Goal: Task Accomplishment & Management: Manage account settings

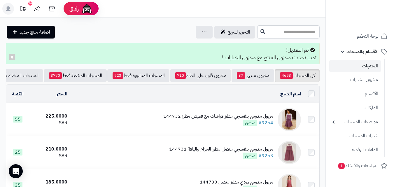
click at [296, 33] on input "text" at bounding box center [289, 31] width 62 height 13
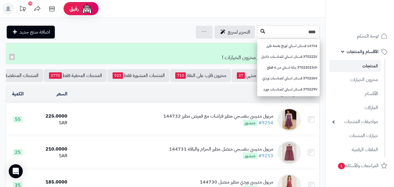
type input "****"
click at [261, 31] on icon at bounding box center [263, 31] width 5 height 5
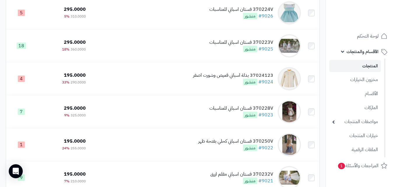
scroll to position [617, 0]
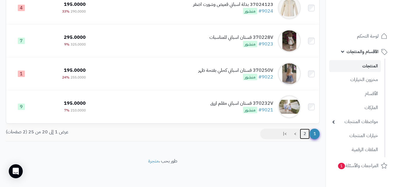
click at [304, 133] on link "2" at bounding box center [305, 134] width 10 height 11
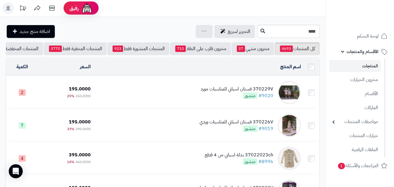
scroll to position [3, 0]
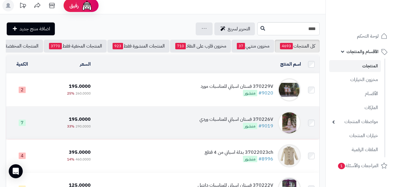
click at [186, 126] on td "370226V فستان اسباني للمناسبات وردي #9019 منشور" at bounding box center [198, 123] width 211 height 33
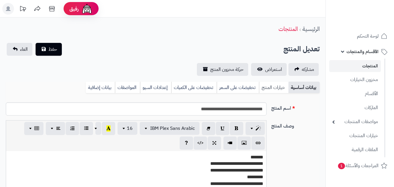
scroll to position [107, 0]
click at [267, 88] on link "خيارات المنتج" at bounding box center [273, 88] width 29 height 12
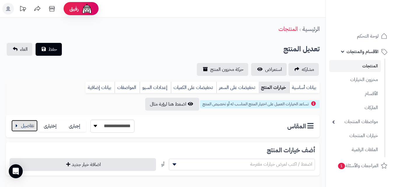
click at [32, 128] on button "button" at bounding box center [24, 126] width 26 height 12
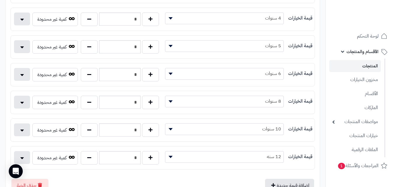
scroll to position [160, 0]
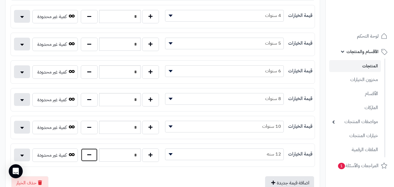
click at [91, 156] on button "button" at bounding box center [89, 154] width 17 height 13
type input "*"
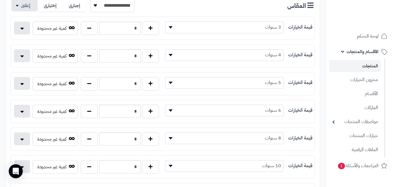
scroll to position [106, 0]
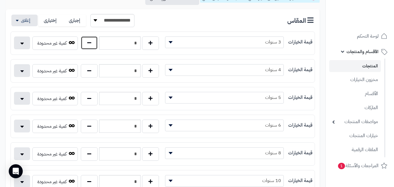
click at [95, 49] on button "button" at bounding box center [89, 42] width 17 height 13
type input "*"
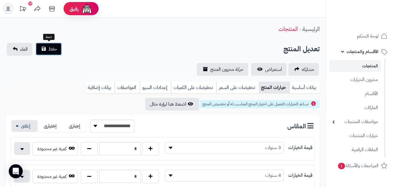
click at [50, 44] on button "حفظ" at bounding box center [49, 49] width 26 height 13
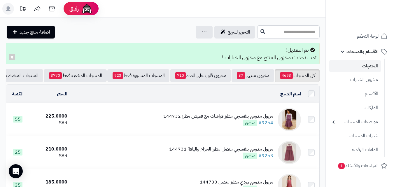
click at [295, 30] on input "text" at bounding box center [289, 31] width 62 height 13
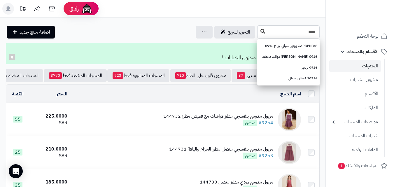
type input "****"
click at [259, 31] on button at bounding box center [263, 31] width 9 height 11
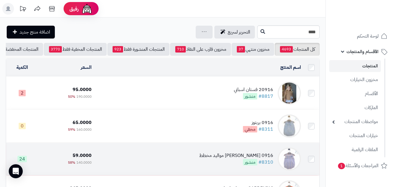
click at [205, 156] on td "0916 [PERSON_NAME] مواليد مخطط #8310 منشور" at bounding box center [199, 159] width 210 height 33
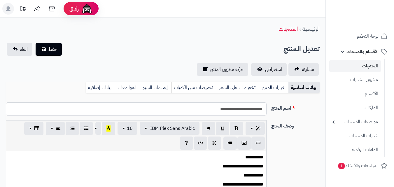
scroll to position [63, 0]
click at [279, 90] on link "خيارات المنتج" at bounding box center [273, 88] width 29 height 12
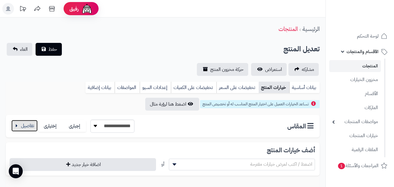
click at [23, 128] on button "button" at bounding box center [24, 126] width 26 height 12
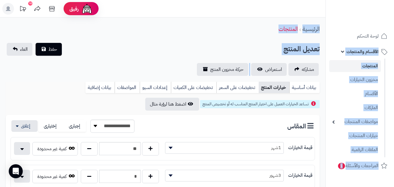
drag, startPoint x: 388, startPoint y: 53, endPoint x: 396, endPoint y: 87, distance: 35.1
click at [394, 87] on html "رفيق ! 10 الطلبات معالجة مكتمل إرجاع المنتجات العملاء المتواجدون الان 20250 عمل…" at bounding box center [197, 93] width 394 height 187
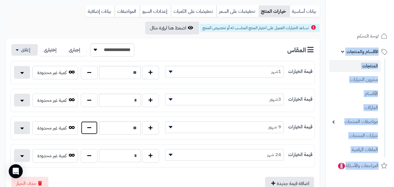
click at [86, 131] on button "button" at bounding box center [89, 127] width 17 height 13
type input "**"
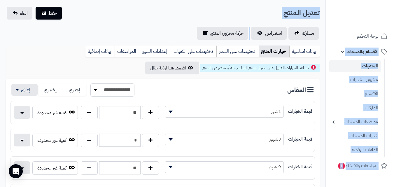
scroll to position [0, 0]
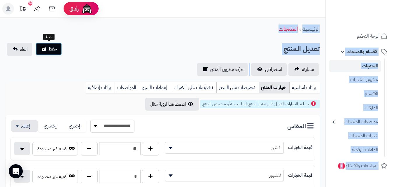
click at [53, 52] on span "حفظ" at bounding box center [52, 49] width 9 height 7
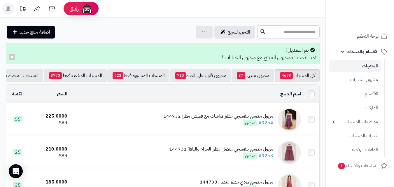
click at [258, 26] on input "text" at bounding box center [289, 31] width 62 height 13
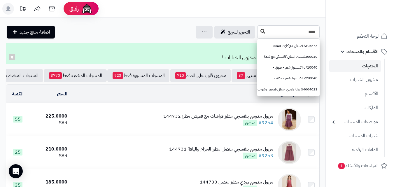
type input "****"
click at [261, 32] on icon at bounding box center [263, 31] width 5 height 5
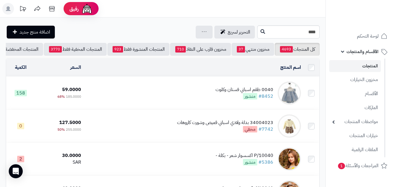
click at [210, 98] on td "0040 طقم اسباني فستان وكلوت #8452 منشور" at bounding box center [193, 93] width 220 height 33
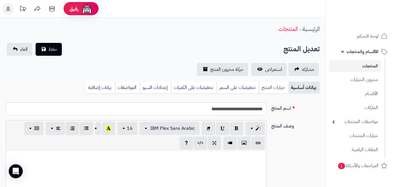
scroll to position [77, 0]
click at [275, 86] on link "خيارات المنتج" at bounding box center [273, 88] width 29 height 12
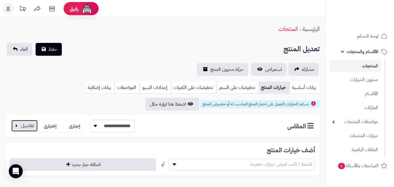
click at [31, 130] on button "button" at bounding box center [24, 126] width 26 height 12
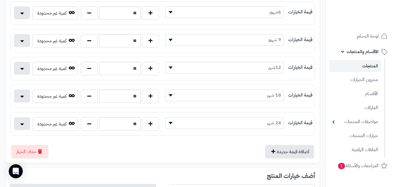
scroll to position [218, 0]
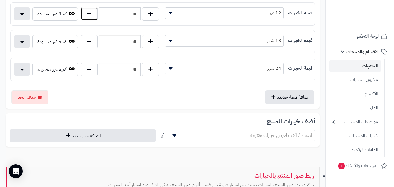
click at [93, 15] on button "button" at bounding box center [89, 13] width 17 height 13
type input "**"
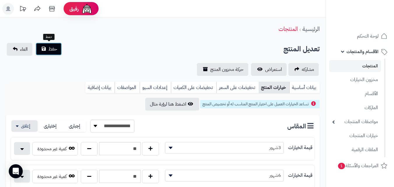
click at [58, 46] on button "حفظ" at bounding box center [49, 49] width 26 height 13
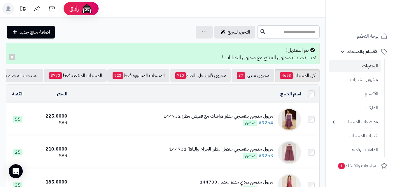
click at [258, 26] on input "text" at bounding box center [289, 31] width 62 height 13
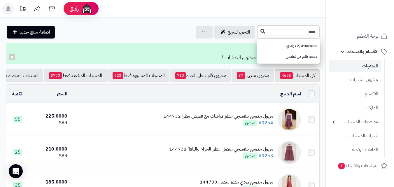
type input "****"
click at [259, 28] on button at bounding box center [263, 31] width 9 height 11
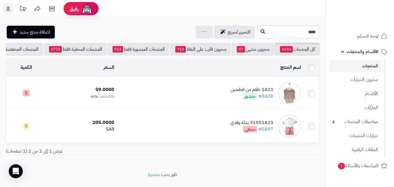
click at [199, 98] on td "1823 طقم من قطعتين #8428 منشور" at bounding box center [210, 93] width 187 height 33
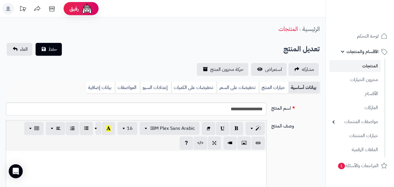
scroll to position [85, 0]
click at [286, 93] on link "خيارات المنتج" at bounding box center [273, 88] width 29 height 12
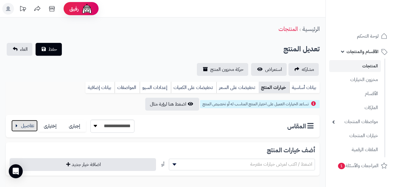
click at [27, 130] on button "button" at bounding box center [24, 126] width 26 height 12
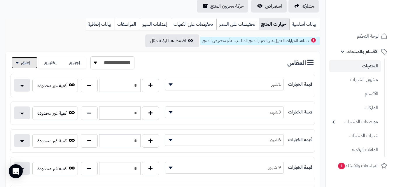
scroll to position [137, 0]
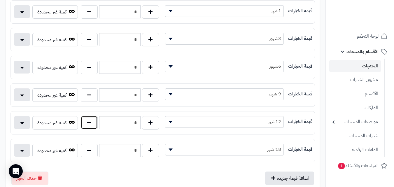
click at [85, 120] on button "button" at bounding box center [89, 122] width 17 height 13
type input "*"
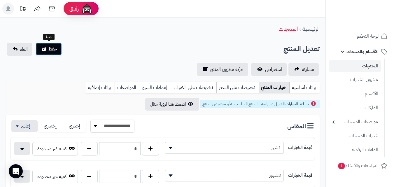
click at [44, 52] on button "حفظ" at bounding box center [49, 49] width 26 height 13
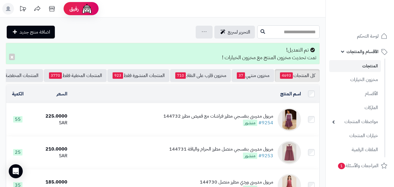
click at [258, 36] on input "text" at bounding box center [289, 31] width 62 height 13
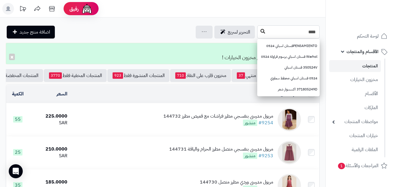
type input "****"
click at [261, 33] on icon at bounding box center [263, 31] width 5 height 5
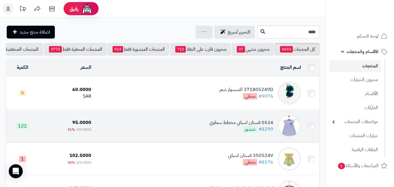
click at [227, 133] on div "0524 فستان اسباني مخطط سماوي #8299 منشور" at bounding box center [242, 125] width 64 height 13
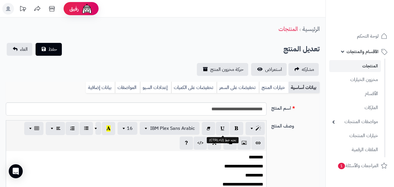
scroll to position [92, 0]
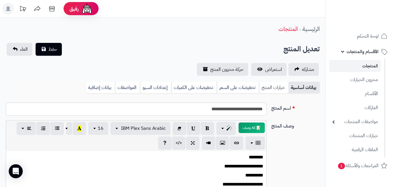
click at [274, 88] on link "خيارات المنتج" at bounding box center [273, 88] width 29 height 12
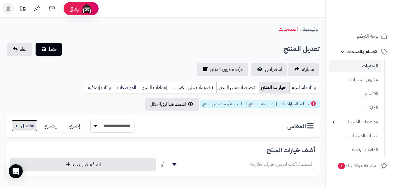
click at [32, 123] on button "button" at bounding box center [24, 126] width 26 height 12
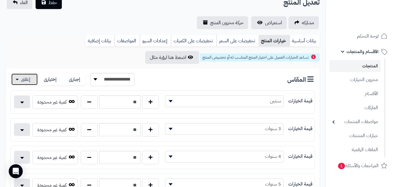
scroll to position [49, 0]
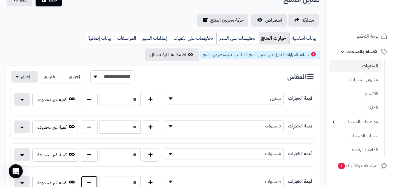
click at [91, 184] on button "button" at bounding box center [89, 182] width 17 height 13
type input "**"
click at [54, 6] on div "حفظ الغاء" at bounding box center [34, 0] width 57 height 13
click at [345, 64] on link "المنتجات" at bounding box center [356, 66] width 52 height 12
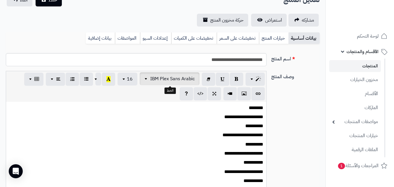
scroll to position [95, 0]
click at [273, 39] on link "خيارات المنتج" at bounding box center [273, 38] width 29 height 12
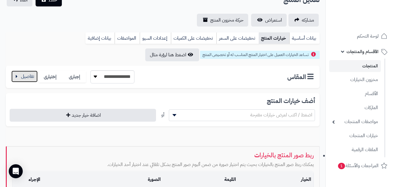
click at [24, 79] on button "button" at bounding box center [24, 77] width 26 height 12
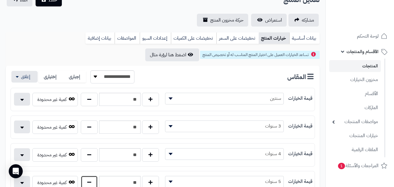
click at [85, 182] on button "button" at bounding box center [89, 182] width 17 height 13
type input "**"
click at [53, 1] on span "حفظ" at bounding box center [52, -1] width 9 height 7
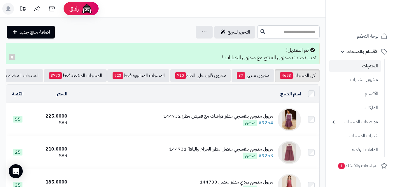
click at [287, 30] on input "text" at bounding box center [289, 31] width 62 height 13
type input "****"
click at [259, 33] on button at bounding box center [263, 31] width 9 height 11
click at [261, 29] on icon at bounding box center [263, 31] width 5 height 5
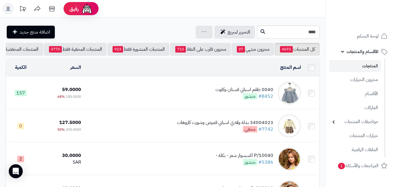
click at [219, 89] on td "0040 طقم اسباني فستان وكلوت #8452 منشور" at bounding box center [193, 93] width 220 height 33
click at [246, 90] on div "0040 طقم اسباني فستان وكلوت" at bounding box center [245, 89] width 58 height 7
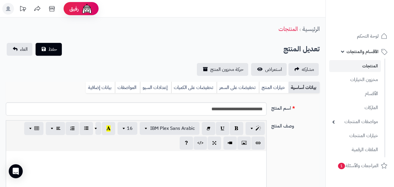
scroll to position [77, 0]
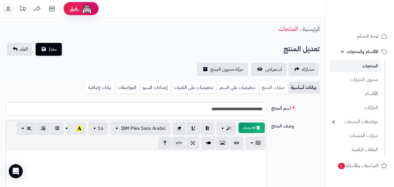
click at [260, 87] on link "خيارات المنتج" at bounding box center [273, 88] width 29 height 12
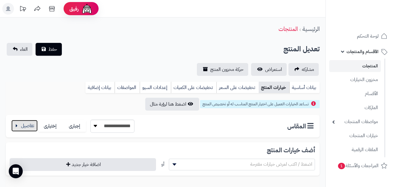
click at [36, 126] on button "button" at bounding box center [24, 126] width 26 height 12
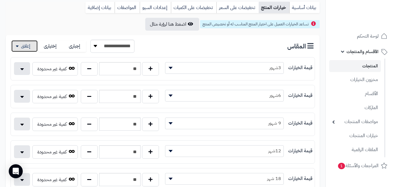
scroll to position [97, 0]
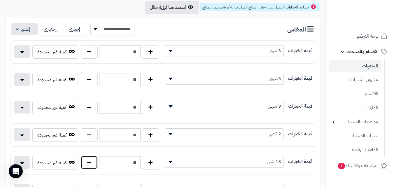
click at [94, 167] on button "button" at bounding box center [89, 162] width 17 height 13
click at [143, 161] on button "button" at bounding box center [150, 162] width 17 height 13
click at [142, 161] on button "button" at bounding box center [150, 162] width 17 height 13
type input "**"
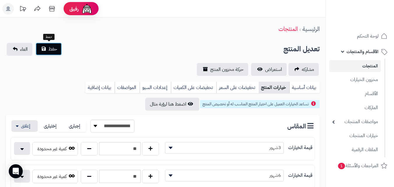
click at [61, 51] on button "حفظ" at bounding box center [49, 49] width 26 height 13
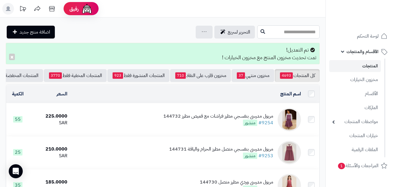
click at [290, 36] on input "text" at bounding box center [289, 31] width 62 height 13
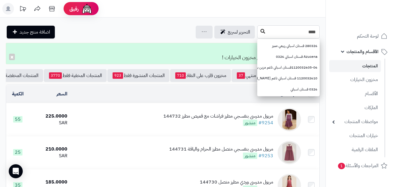
type input "****"
click at [259, 35] on button at bounding box center [263, 31] width 9 height 11
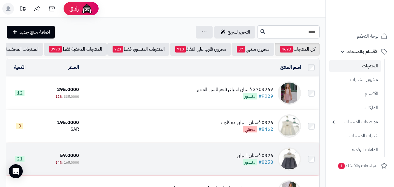
click at [197, 154] on td "0326 فستان اسباني #8258 منشور" at bounding box center [192, 159] width 222 height 33
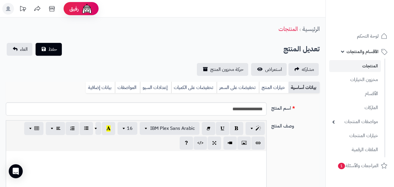
click at [278, 89] on link "خيارات المنتج" at bounding box center [273, 88] width 29 height 12
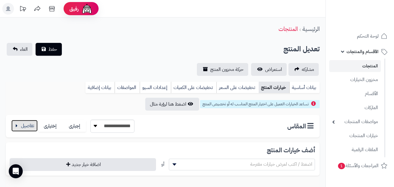
click at [27, 130] on button "button" at bounding box center [24, 126] width 26 height 12
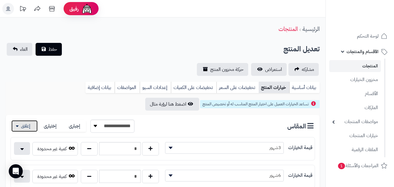
scroll to position [163, 0]
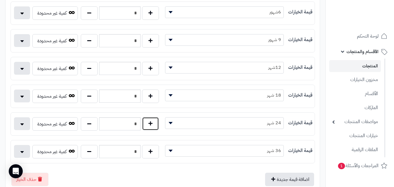
click at [156, 125] on button "button" at bounding box center [150, 123] width 17 height 13
type input "*"
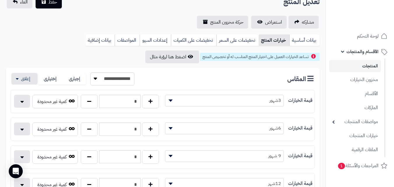
scroll to position [0, 0]
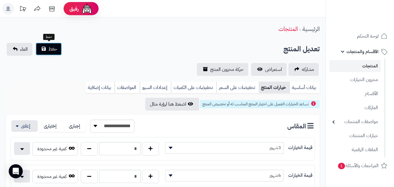
click at [54, 48] on span "حفظ" at bounding box center [52, 49] width 9 height 7
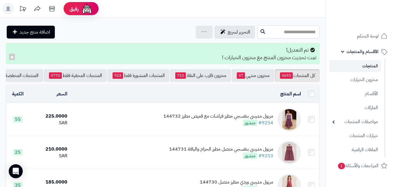
click at [290, 35] on input "text" at bounding box center [289, 31] width 62 height 13
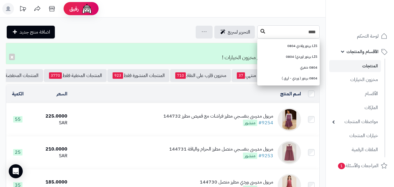
type input "****"
click at [259, 32] on button at bounding box center [263, 31] width 9 height 11
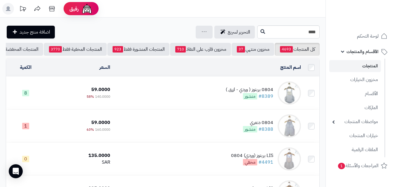
click at [233, 100] on div "0804 بربتوز ( وردي - ازرق ) #8389 منشور" at bounding box center [250, 92] width 48 height 13
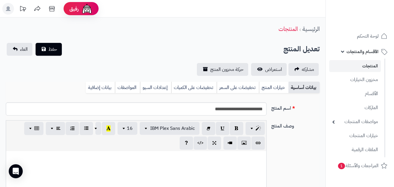
scroll to position [85, 0]
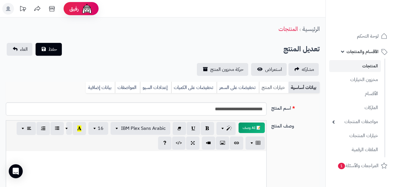
click at [288, 83] on link "خيارات المنتج" at bounding box center [273, 88] width 29 height 12
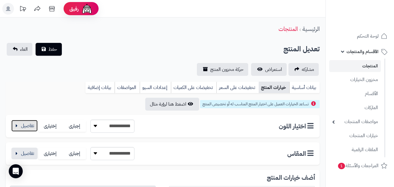
click at [33, 126] on button "button" at bounding box center [24, 126] width 26 height 12
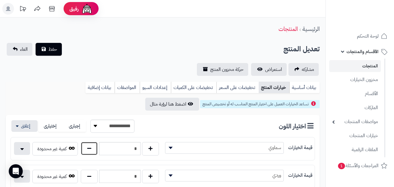
click at [94, 151] on button "button" at bounding box center [89, 148] width 17 height 13
type input "*"
click at [23, 126] on button "button" at bounding box center [24, 126] width 26 height 12
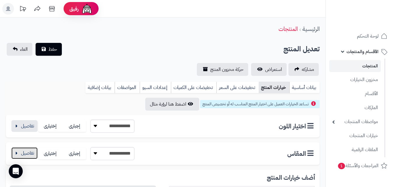
click at [25, 156] on button "button" at bounding box center [24, 153] width 26 height 12
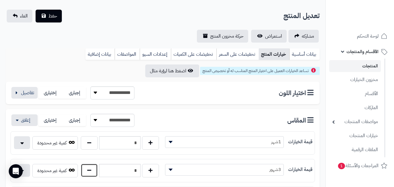
click at [83, 172] on button "button" at bounding box center [89, 170] width 17 height 13
type input "*"
click at [49, 19] on button "حفظ" at bounding box center [49, 15] width 26 height 13
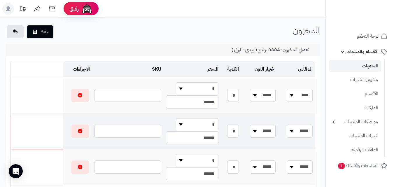
drag, startPoint x: 231, startPoint y: 132, endPoint x: 267, endPoint y: 136, distance: 35.9
click at [267, 136] on tr "**** ***** ***** ****** ***** ****** ****** ***** **** * * * ******" at bounding box center [163, 132] width 305 height 36
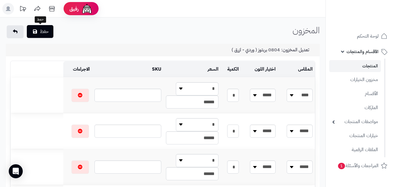
type input "*"
click at [38, 33] on button "حفظ" at bounding box center [40, 31] width 27 height 13
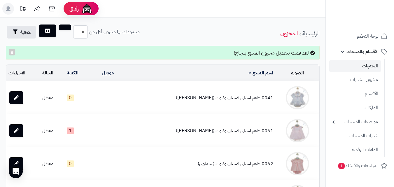
click at [351, 65] on link "المنتجات" at bounding box center [356, 66] width 52 height 12
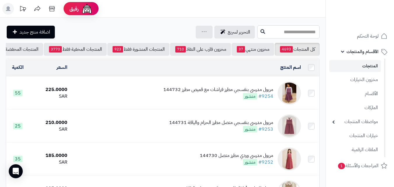
click at [276, 32] on input "text" at bounding box center [289, 31] width 62 height 13
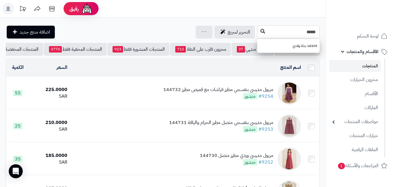
type input "*****"
click at [261, 33] on icon at bounding box center [263, 31] width 5 height 5
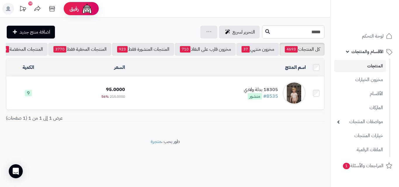
click at [147, 95] on td "18305 بدلة ولادي #8535 منشور" at bounding box center [217, 93] width 181 height 33
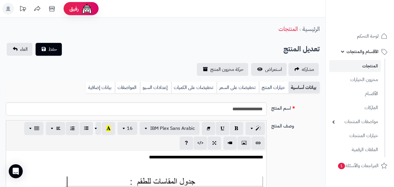
scroll to position [63, 0]
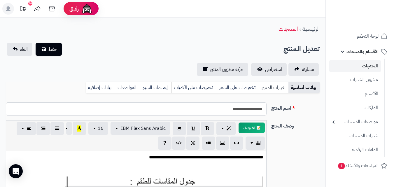
click at [281, 92] on link "خيارات المنتج" at bounding box center [273, 88] width 29 height 12
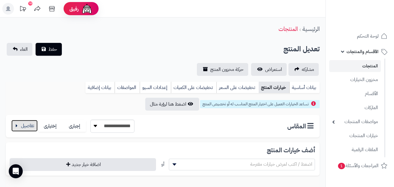
click at [28, 123] on button "button" at bounding box center [24, 126] width 26 height 12
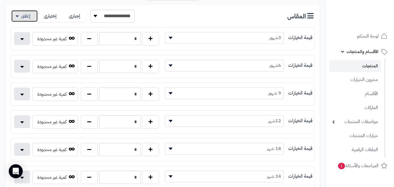
scroll to position [134, 0]
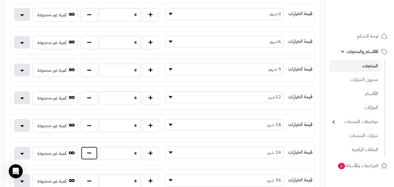
click at [87, 151] on button "button" at bounding box center [89, 153] width 17 height 13
type input "*"
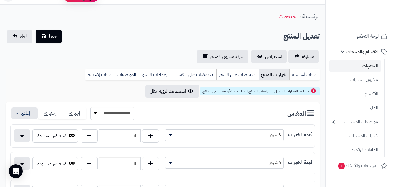
scroll to position [0, 0]
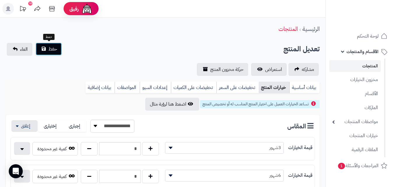
click at [51, 46] on span "حفظ" at bounding box center [52, 49] width 9 height 7
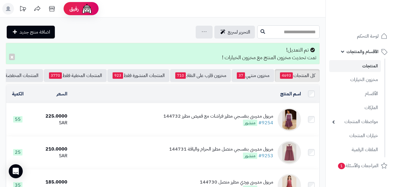
click at [258, 33] on input "text" at bounding box center [289, 31] width 62 height 13
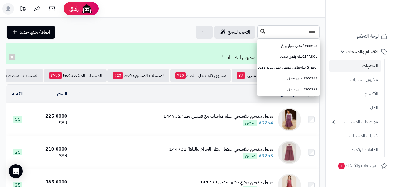
type input "****"
click at [259, 28] on button at bounding box center [263, 31] width 9 height 11
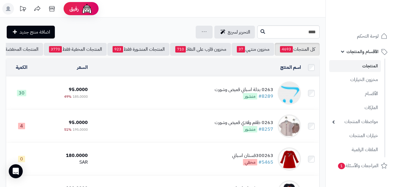
click at [182, 97] on td "0263 بدلة اسباني قميص وشورت #8289 منشور" at bounding box center [196, 93] width 213 height 33
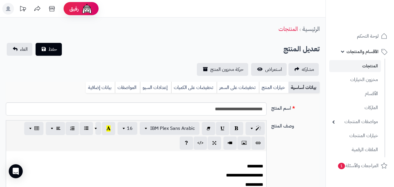
click at [277, 82] on link "خيارات المنتج" at bounding box center [273, 88] width 29 height 12
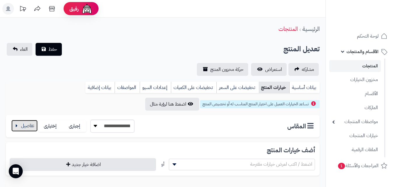
click at [33, 124] on button "button" at bounding box center [24, 126] width 26 height 12
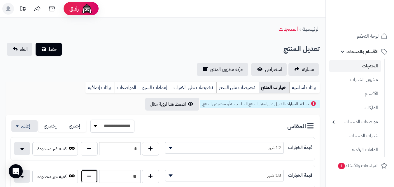
click at [88, 177] on button "button" at bounding box center [89, 176] width 17 height 13
type input "**"
click at [46, 47] on button "حفظ" at bounding box center [49, 49] width 26 height 13
